Goal: Transaction & Acquisition: Download file/media

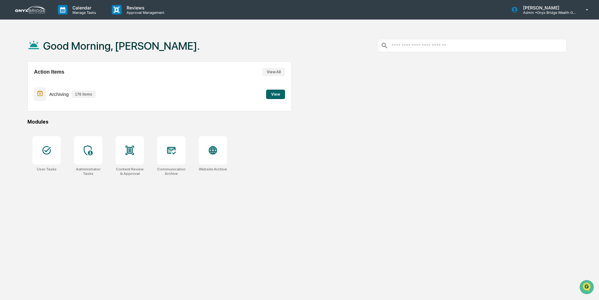
click at [119, 183] on div "Good Morning, [PERSON_NAME]. Action Items View All Archiving 176 items View Mod…" at bounding box center [297, 180] width 558 height 300
click at [578, 13] on div "[PERSON_NAME] Admin • Onyx Bridge Wealth Group LLC" at bounding box center [552, 10] width 94 height 20
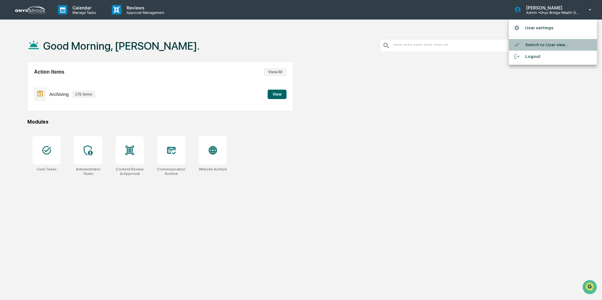
click at [564, 43] on li "Switch to User view..." at bounding box center [553, 45] width 88 height 12
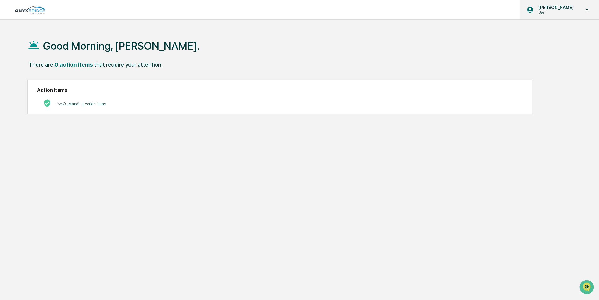
click at [572, 10] on p "User" at bounding box center [555, 12] width 43 height 4
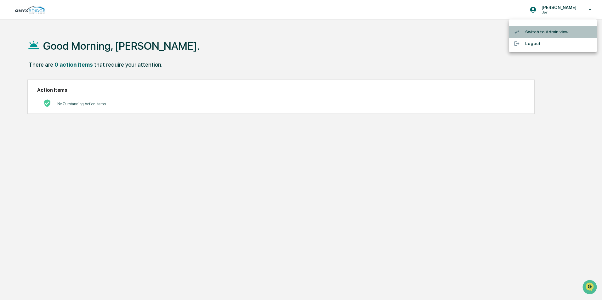
click at [566, 31] on li "Switch to Admin view..." at bounding box center [553, 32] width 88 height 12
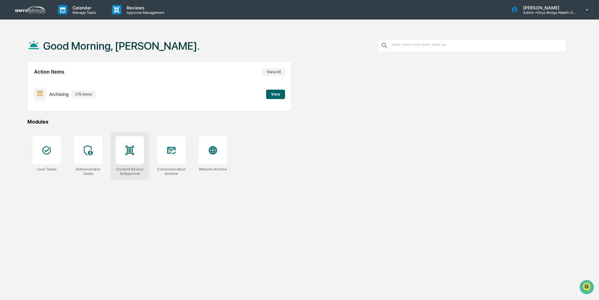
click at [133, 157] on div at bounding box center [130, 150] width 28 height 28
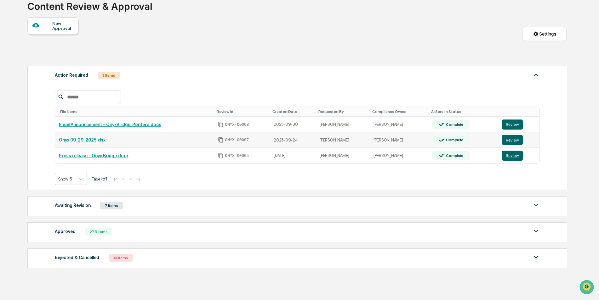
scroll to position [63, 0]
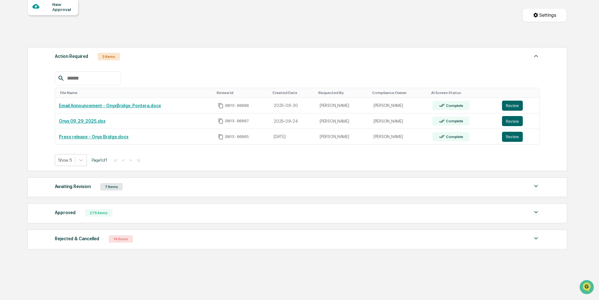
click at [99, 210] on div "275 Items" at bounding box center [98, 213] width 27 height 8
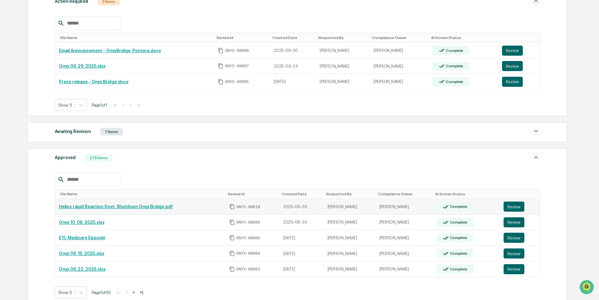
scroll to position [126, 0]
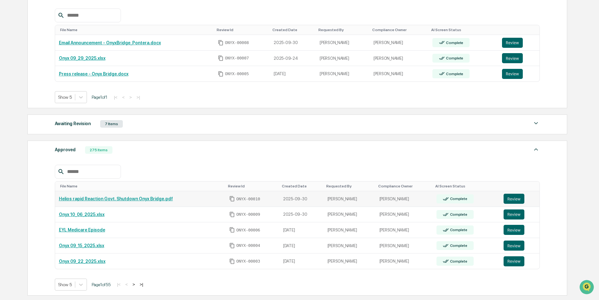
click at [162, 198] on link "Helios rapid Reaction Govt. Shutdown Onyx Bridge.pdf" at bounding box center [116, 199] width 114 height 5
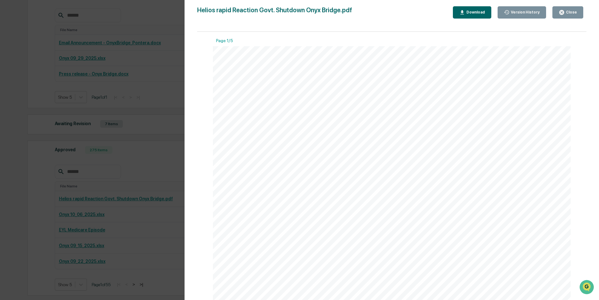
click at [472, 12] on div "Download" at bounding box center [475, 12] width 20 height 4
